Goal: Task Accomplishment & Management: Manage account settings

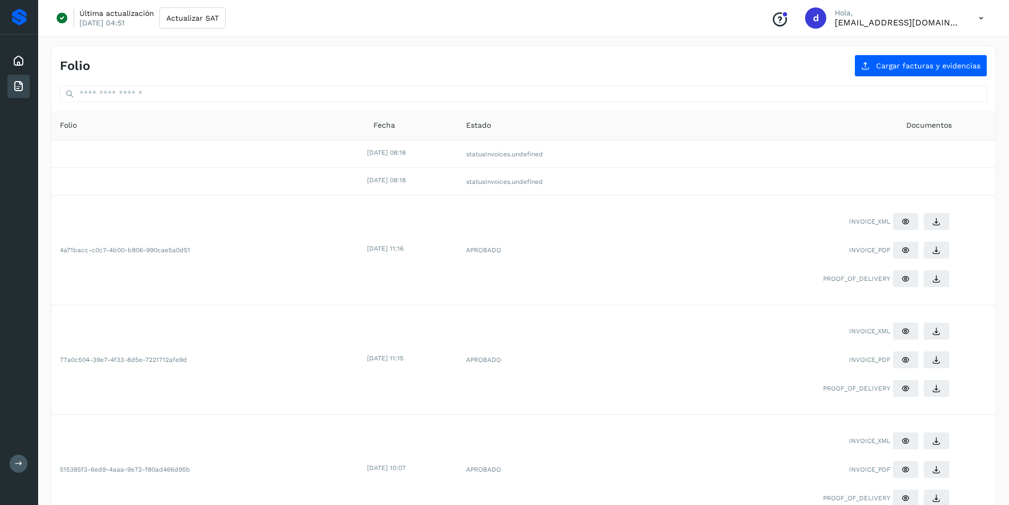
click at [980, 17] on icon at bounding box center [981, 18] width 22 height 22
click at [917, 71] on div "Cerrar sesión" at bounding box center [928, 68] width 126 height 20
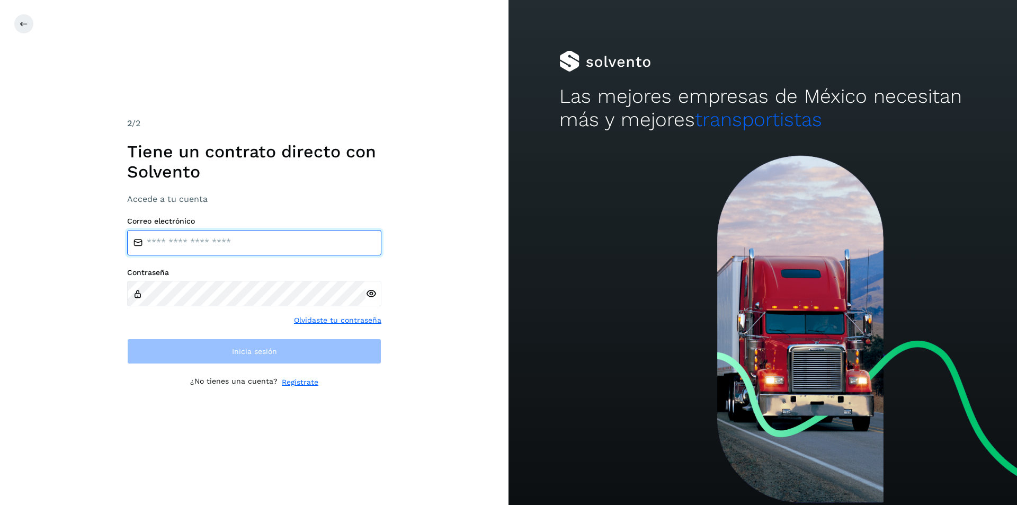
type input "**********"
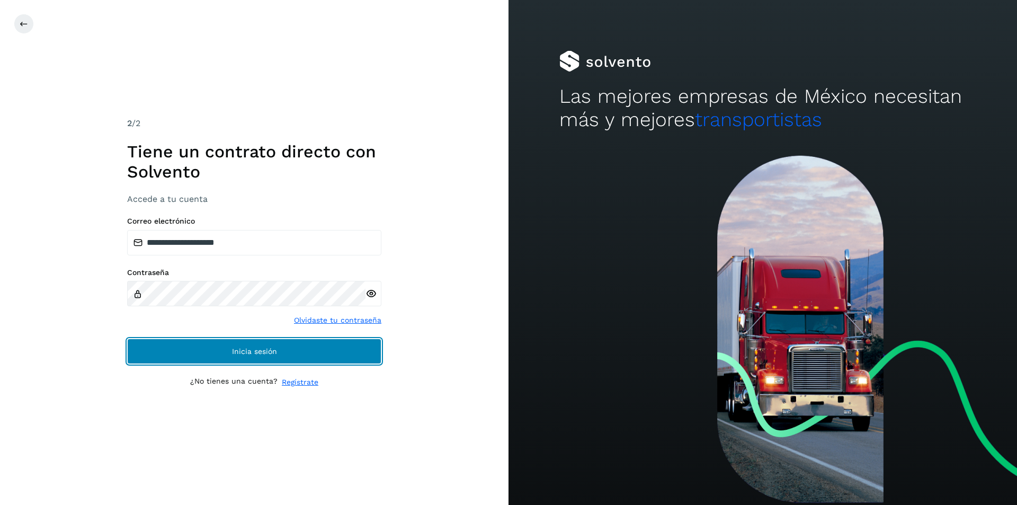
click at [279, 355] on button "Inicia sesión" at bounding box center [254, 350] width 254 height 25
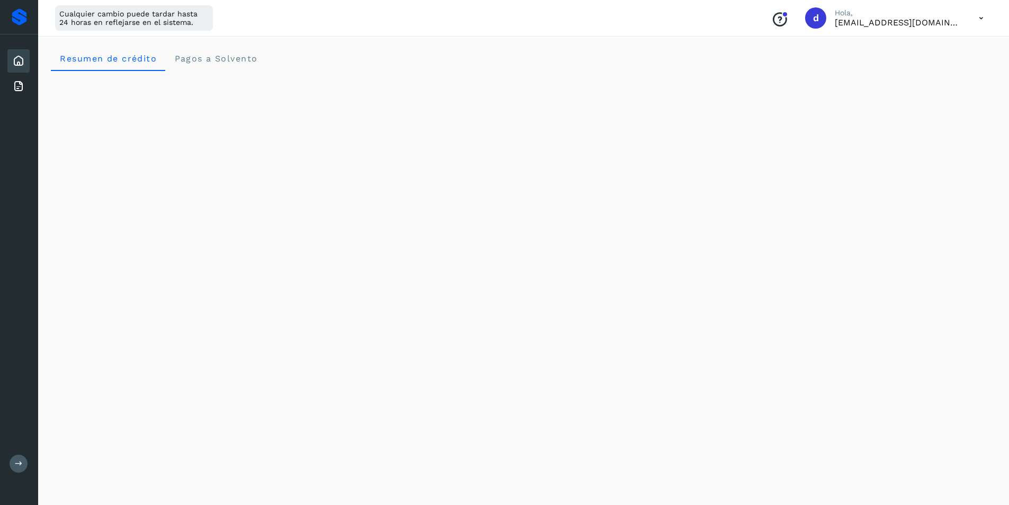
click at [980, 16] on icon at bounding box center [981, 18] width 22 height 22
click at [898, 67] on div "Cerrar sesión" at bounding box center [928, 68] width 126 height 20
